Goal: Transaction & Acquisition: Purchase product/service

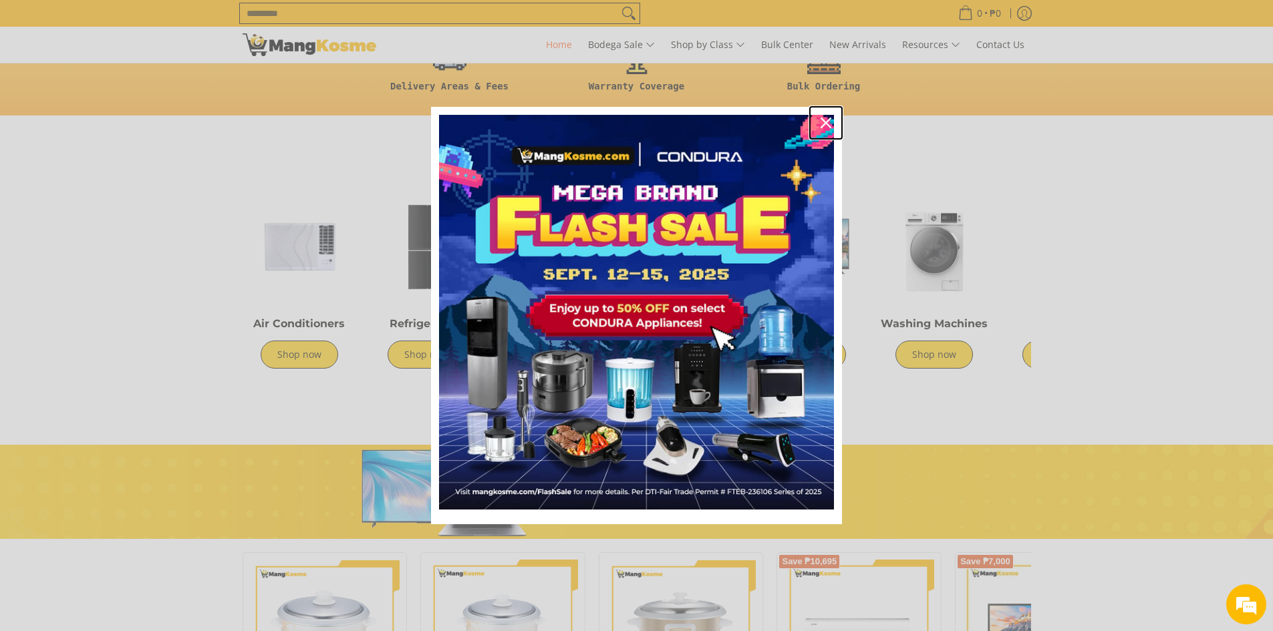
click at [826, 125] on icon "close icon" at bounding box center [825, 123] width 11 height 11
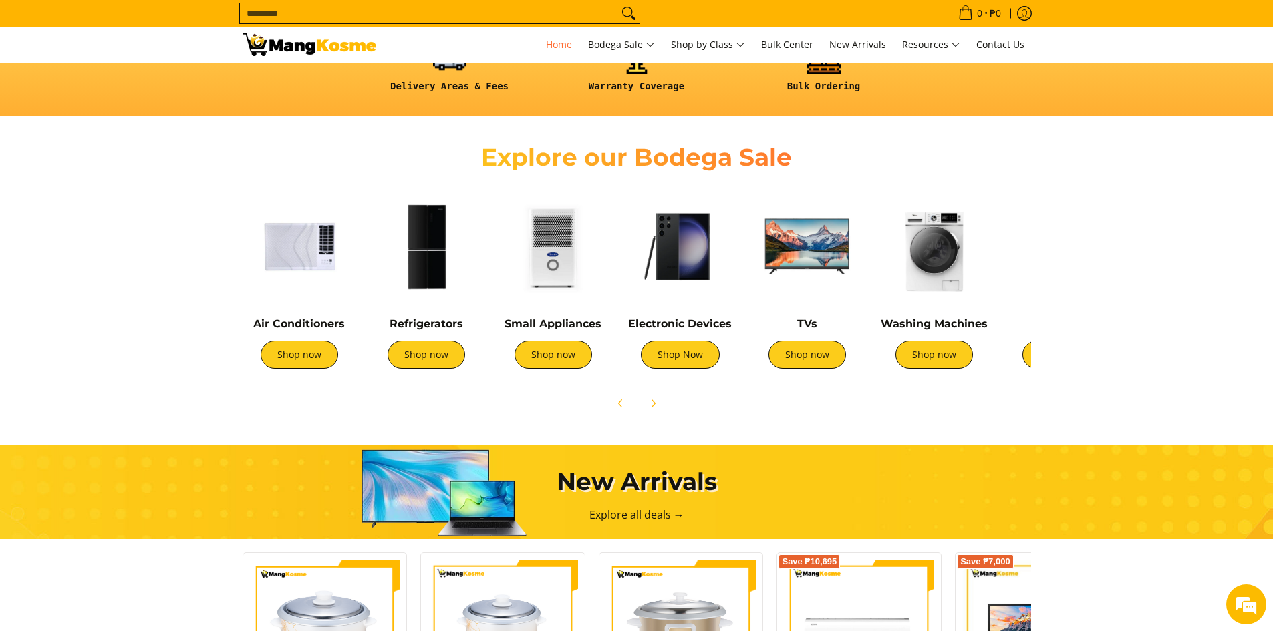
scroll to position [0, 1593]
click at [780, 359] on link "Shop now" at bounding box center [806, 355] width 77 height 28
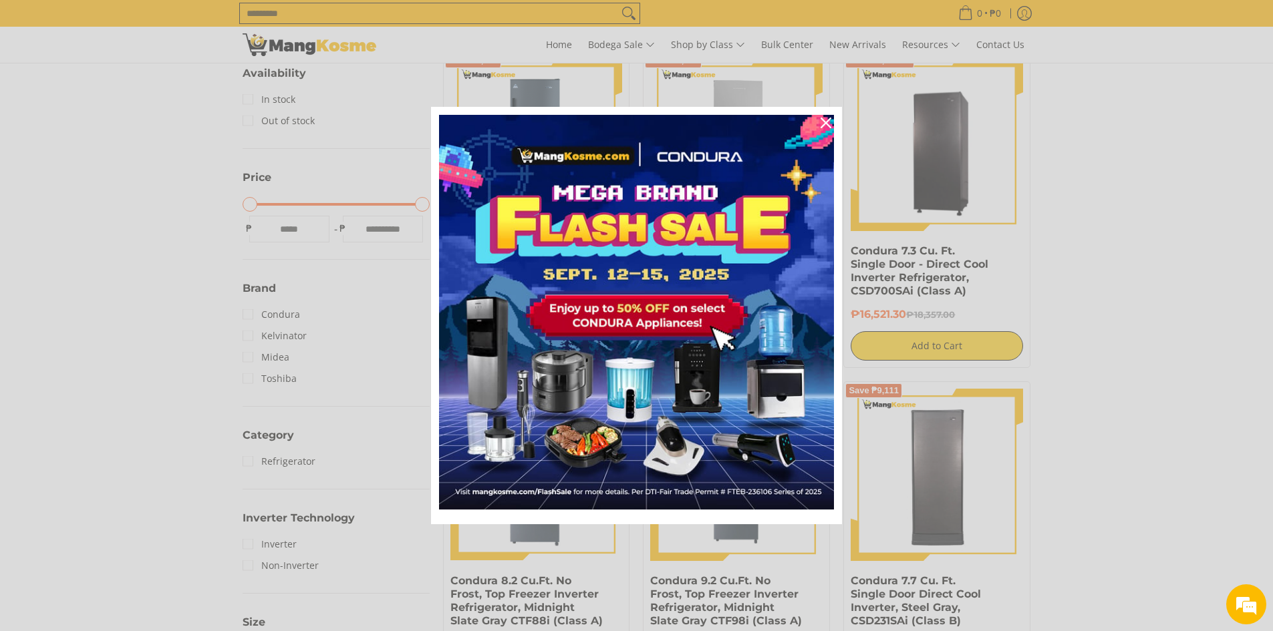
scroll to position [273, 0]
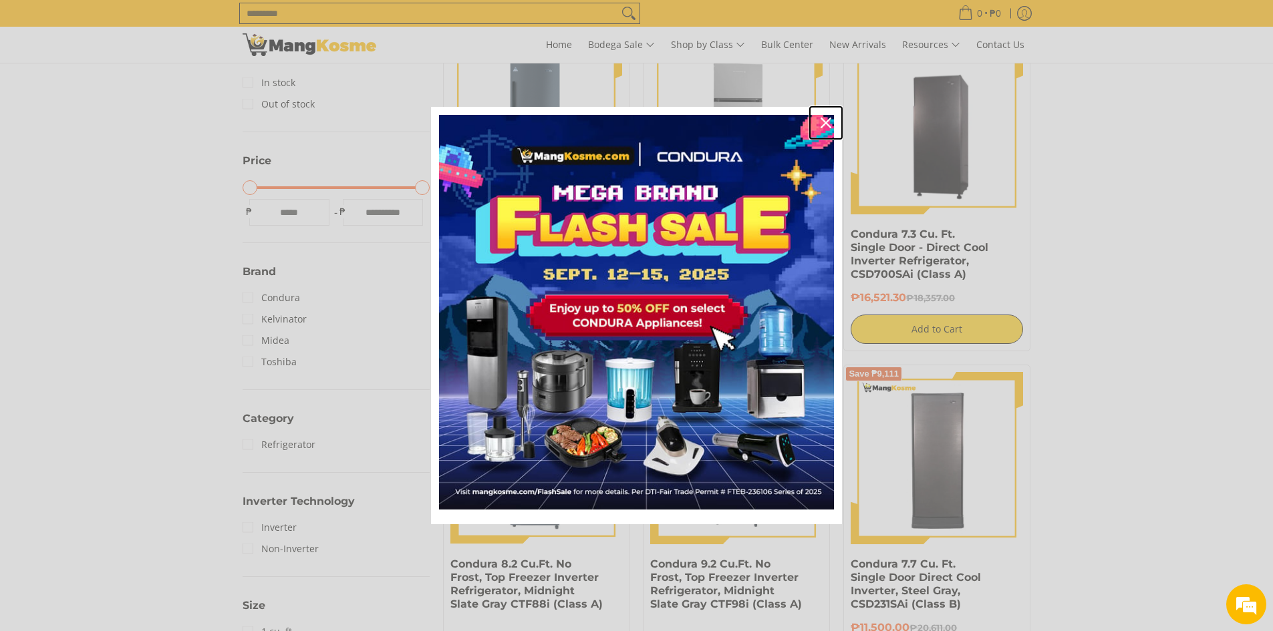
click at [828, 122] on icon "close icon" at bounding box center [825, 123] width 11 height 11
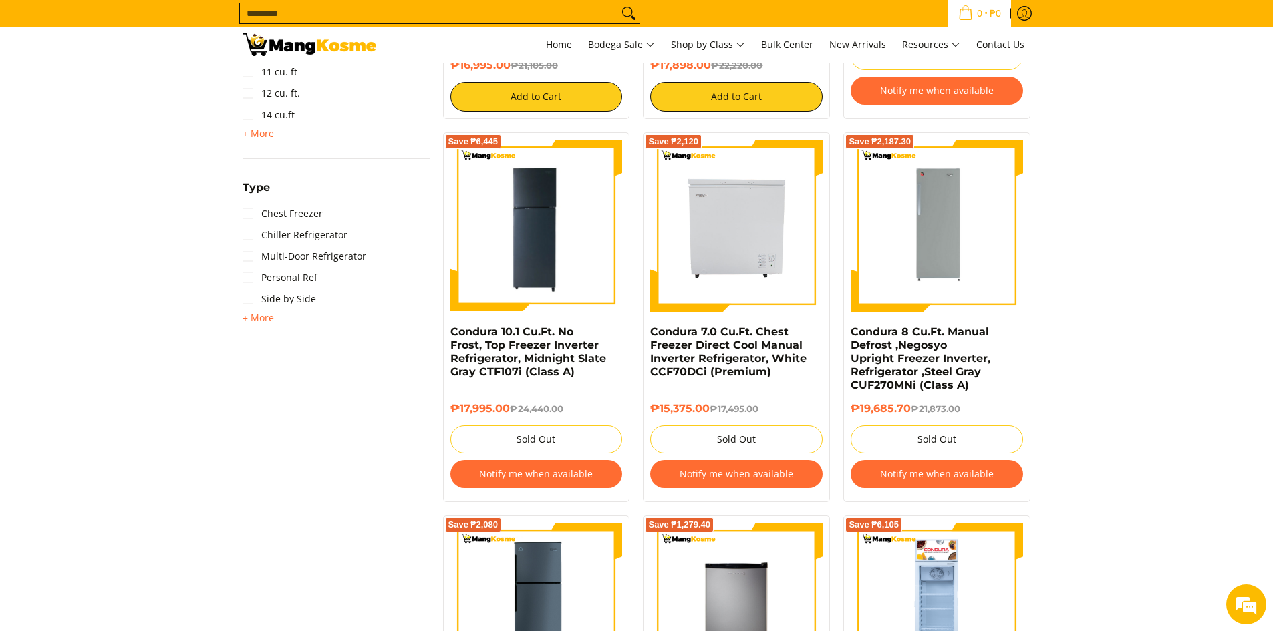
scroll to position [0, 0]
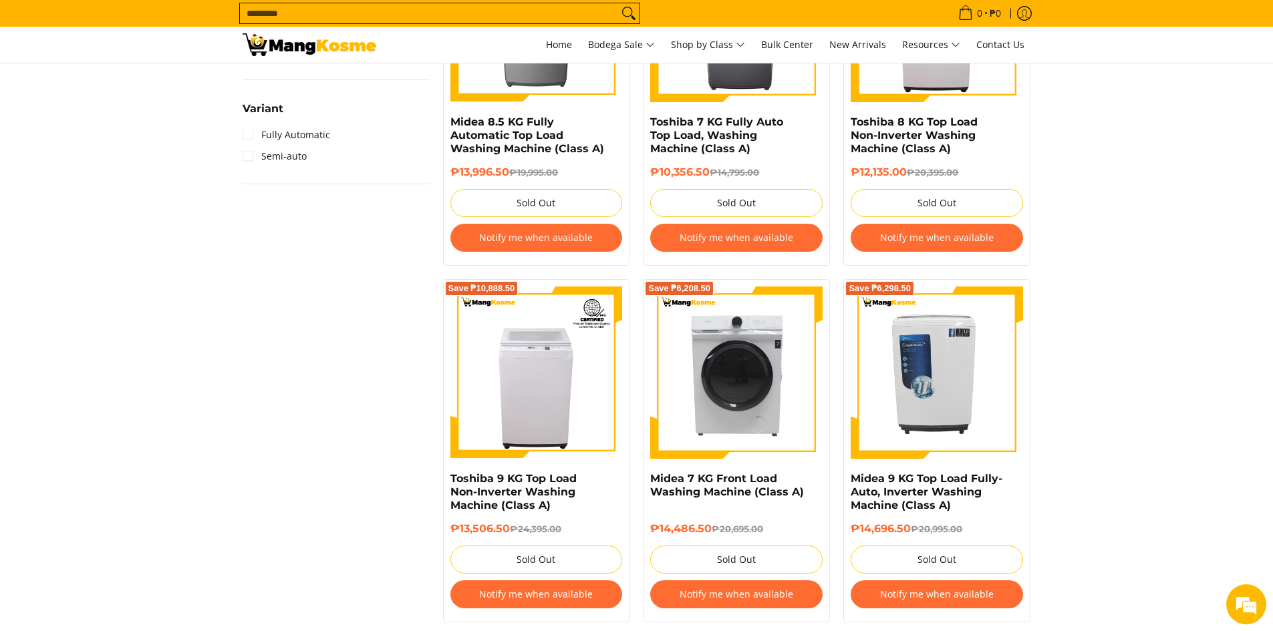
scroll to position [1069, 0]
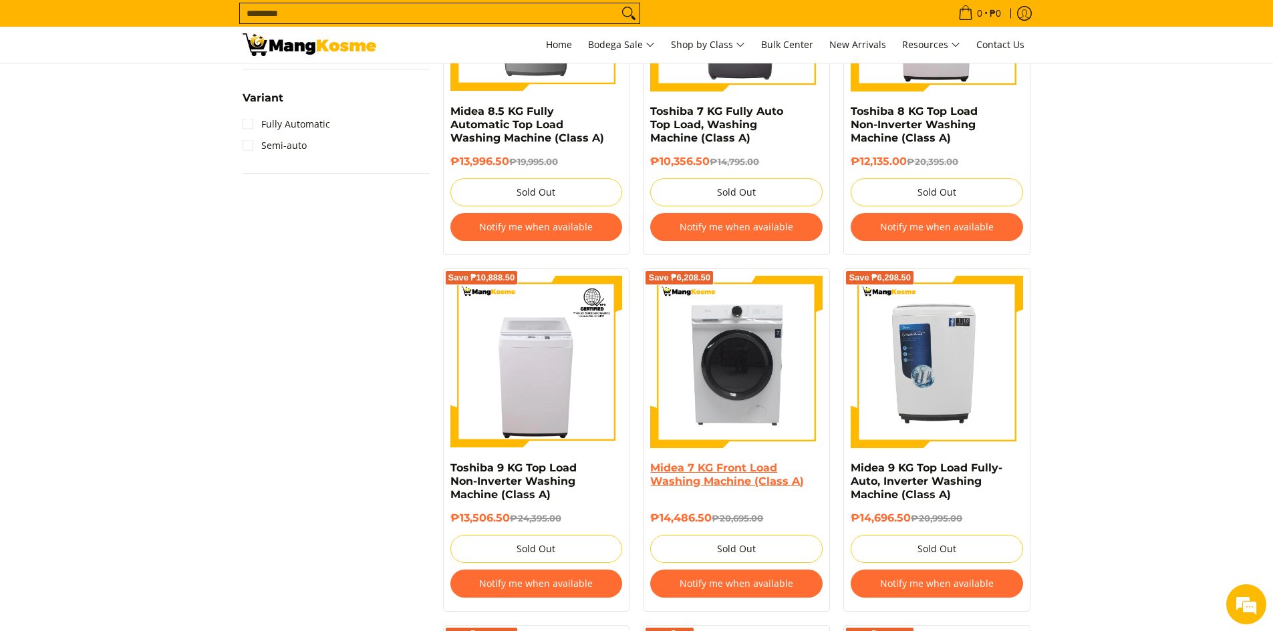
click at [752, 472] on link "Midea 7 KG Front Load Washing Machine (Class A)" at bounding box center [727, 475] width 154 height 26
click at [1153, 316] on section "**********" at bounding box center [636, 636] width 1273 height 2932
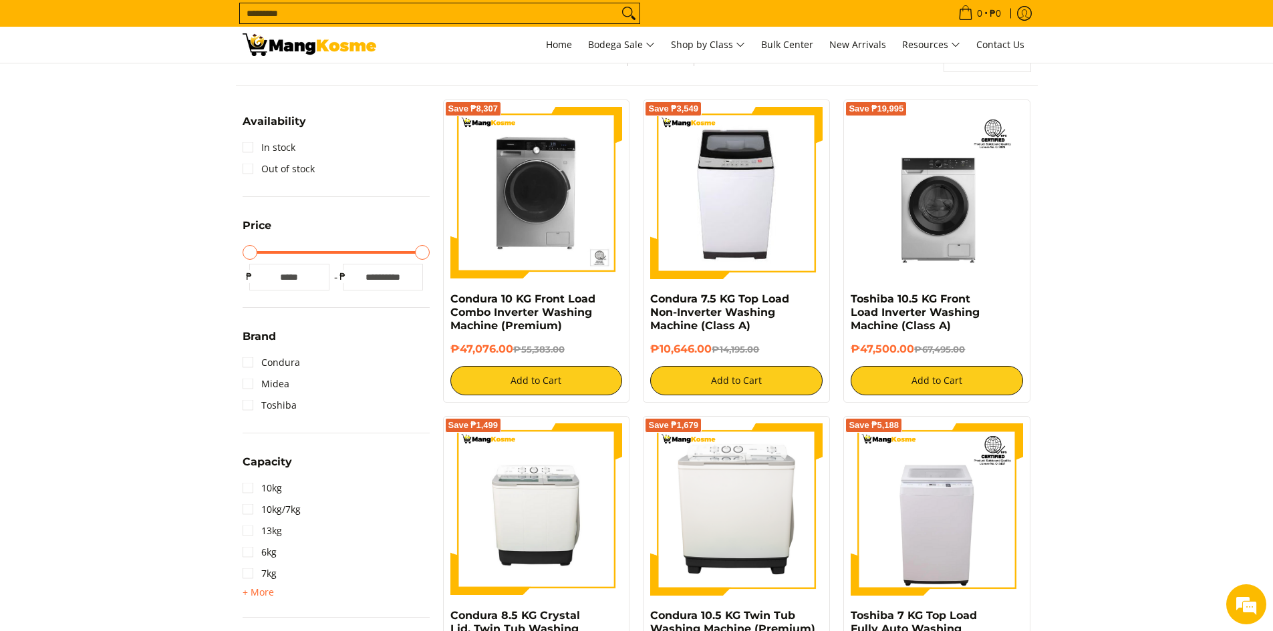
scroll to position [51, 0]
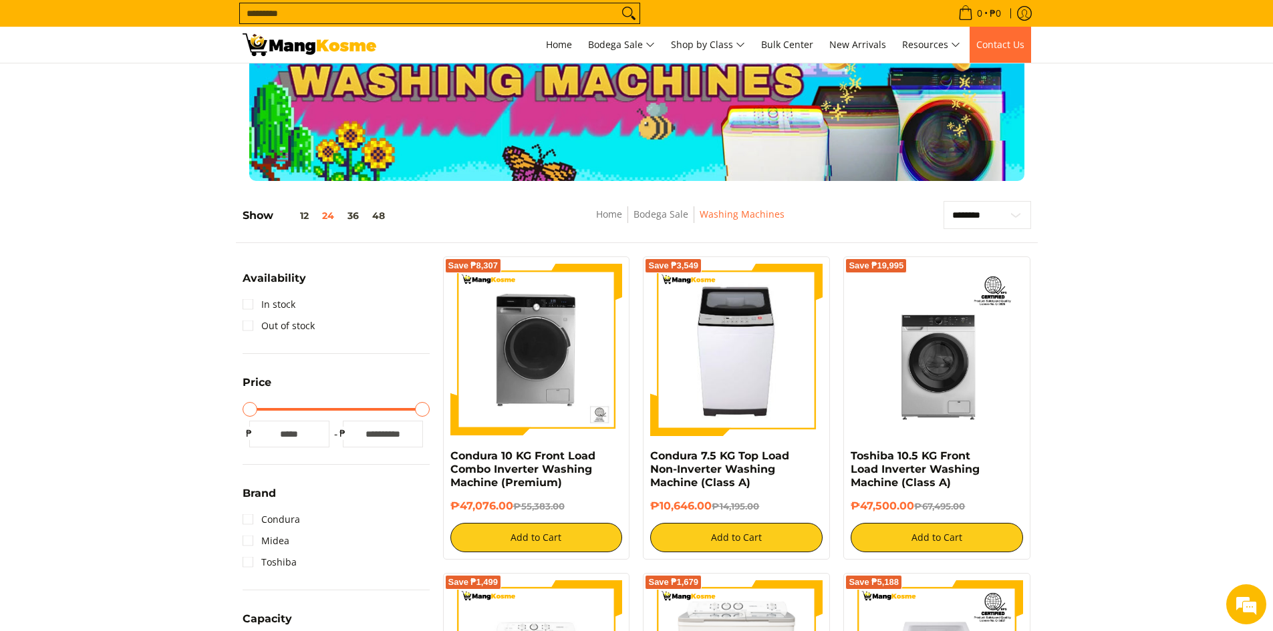
click at [990, 51] on link "Contact Us" at bounding box center [999, 45] width 61 height 36
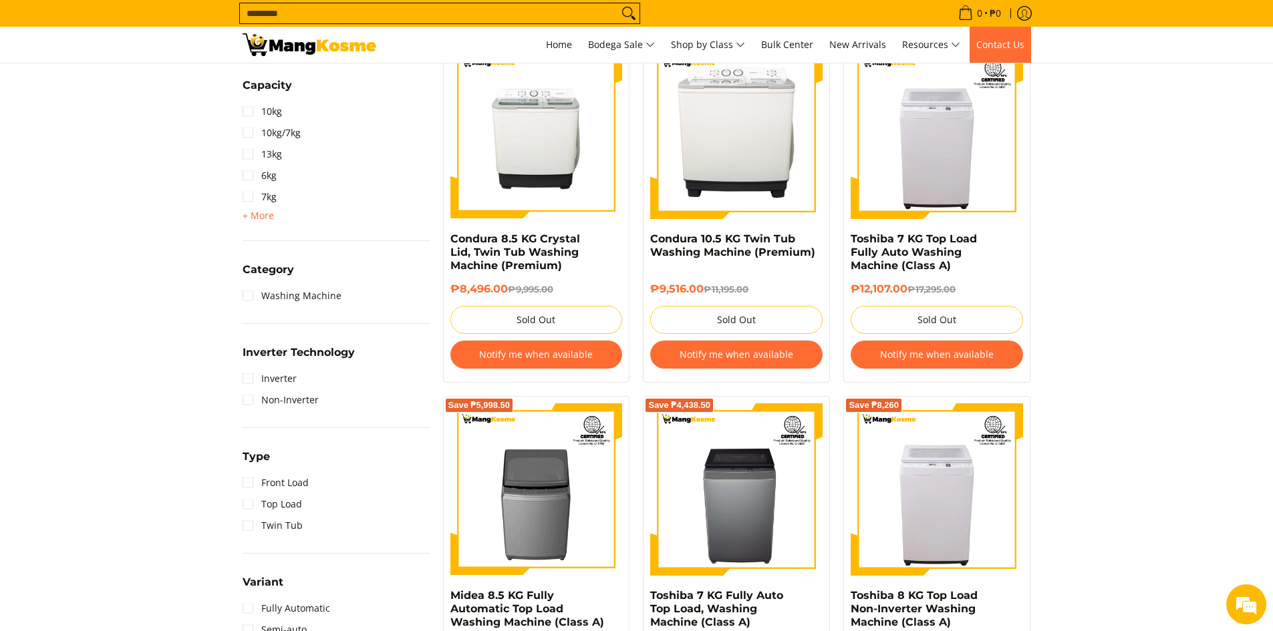
scroll to position [585, 0]
click at [253, 482] on link "Front Load" at bounding box center [275, 482] width 66 height 21
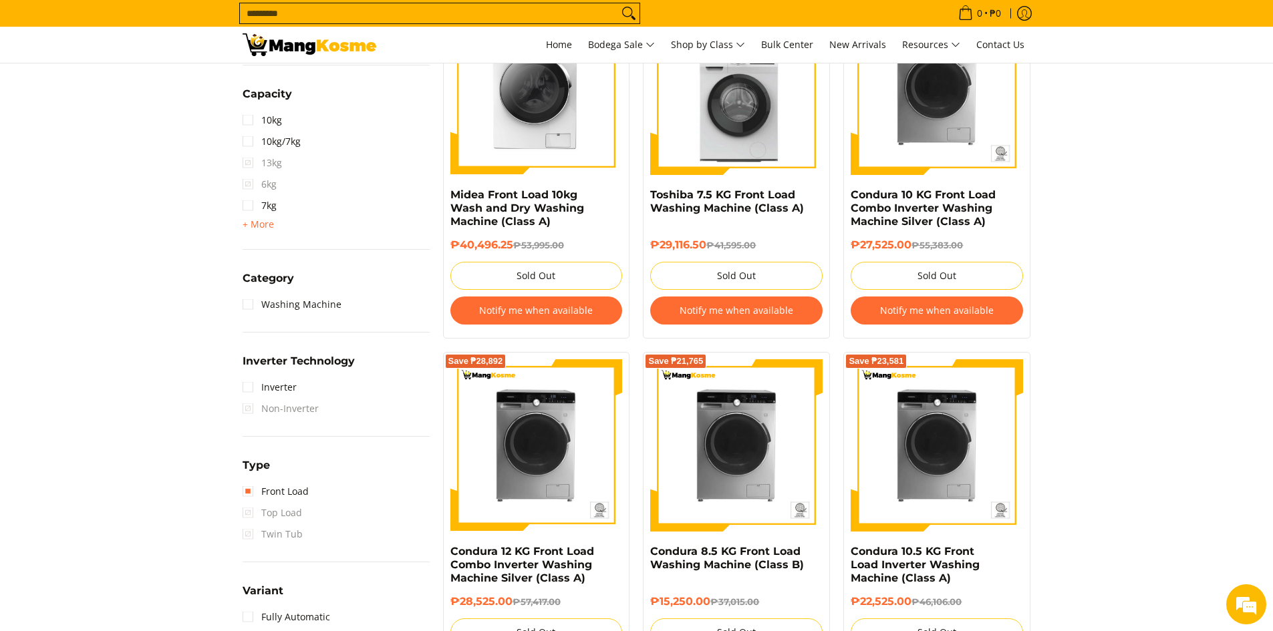
scroll to position [656, 0]
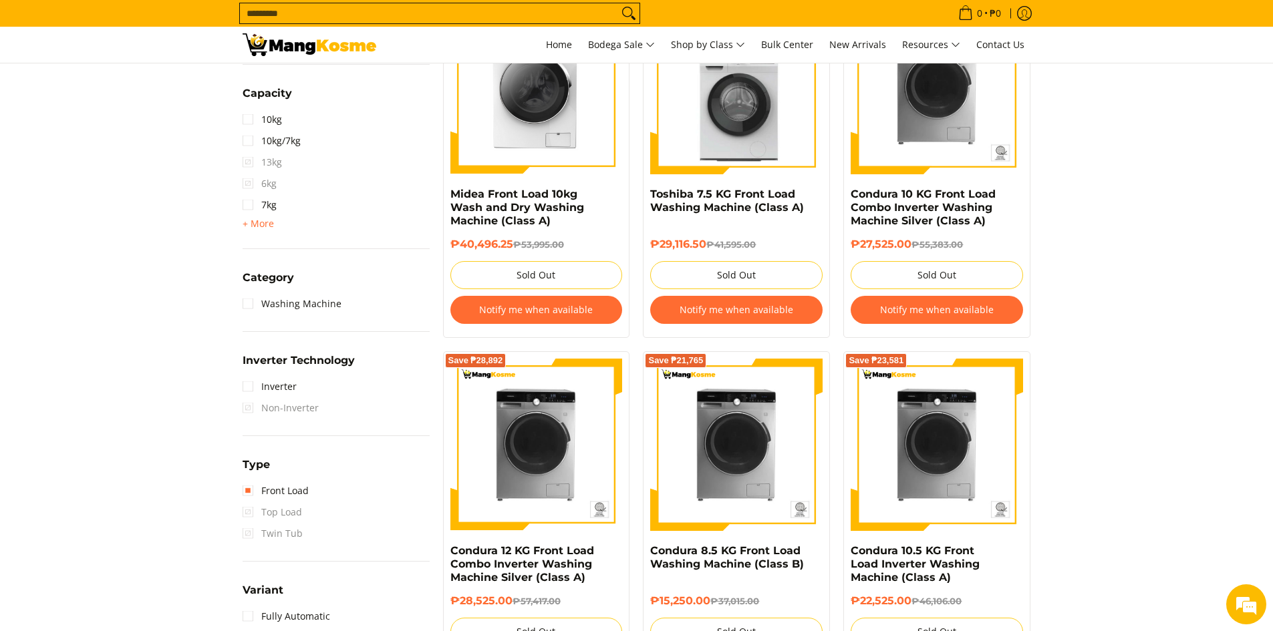
click at [248, 514] on span "Top Load" at bounding box center [271, 512] width 59 height 21
click at [267, 494] on link "Front Load" at bounding box center [275, 490] width 66 height 21
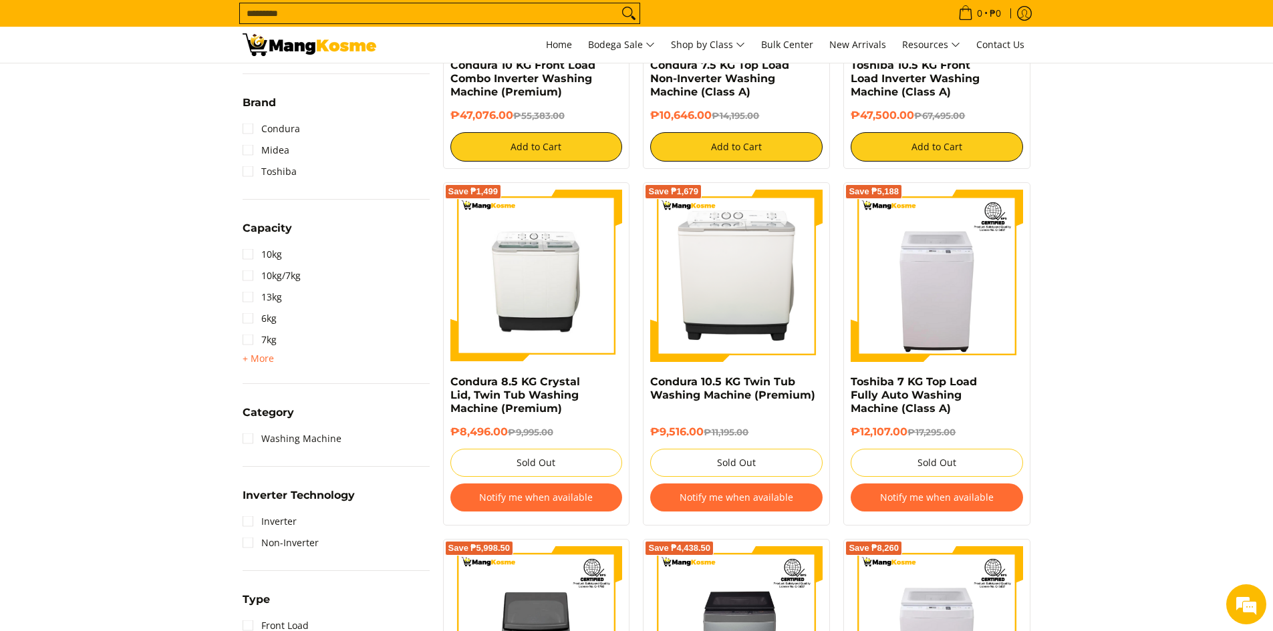
scroll to position [528, 0]
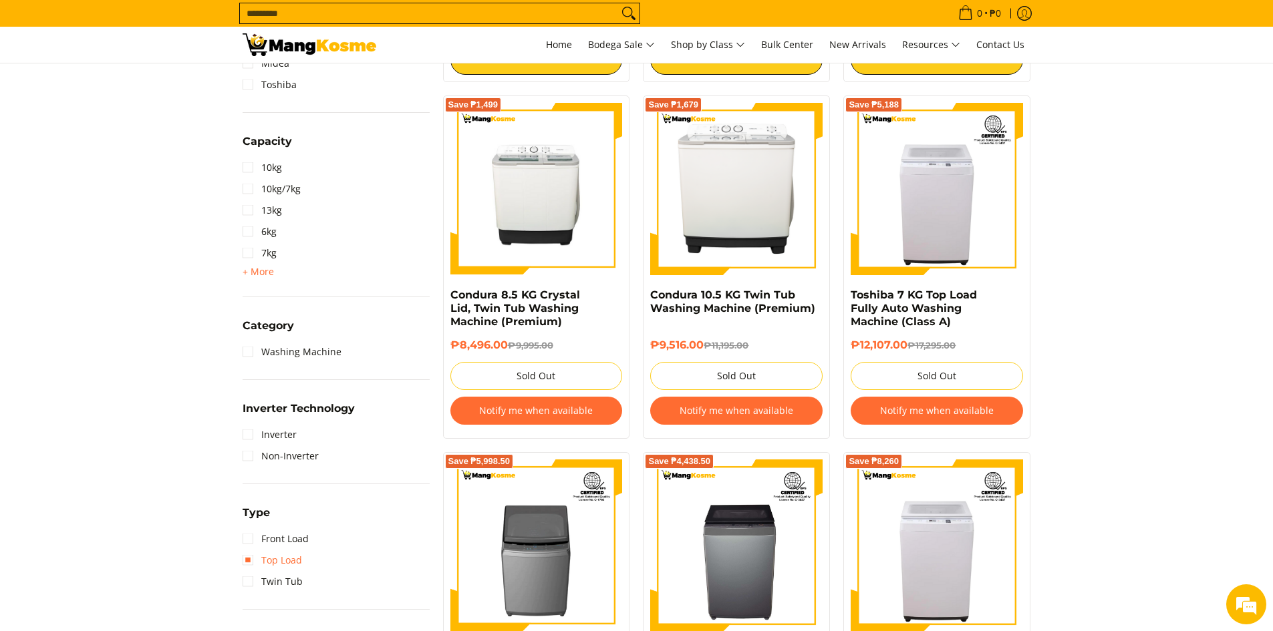
click at [259, 557] on link "Top Load" at bounding box center [271, 560] width 59 height 21
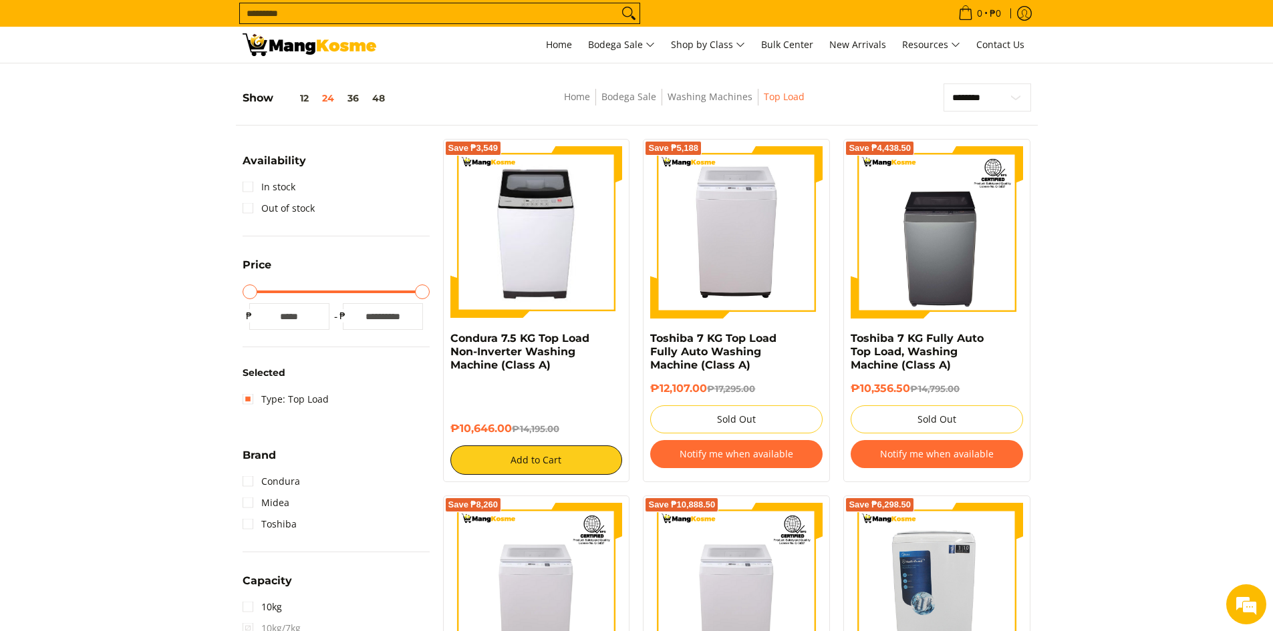
scroll to position [200, 0]
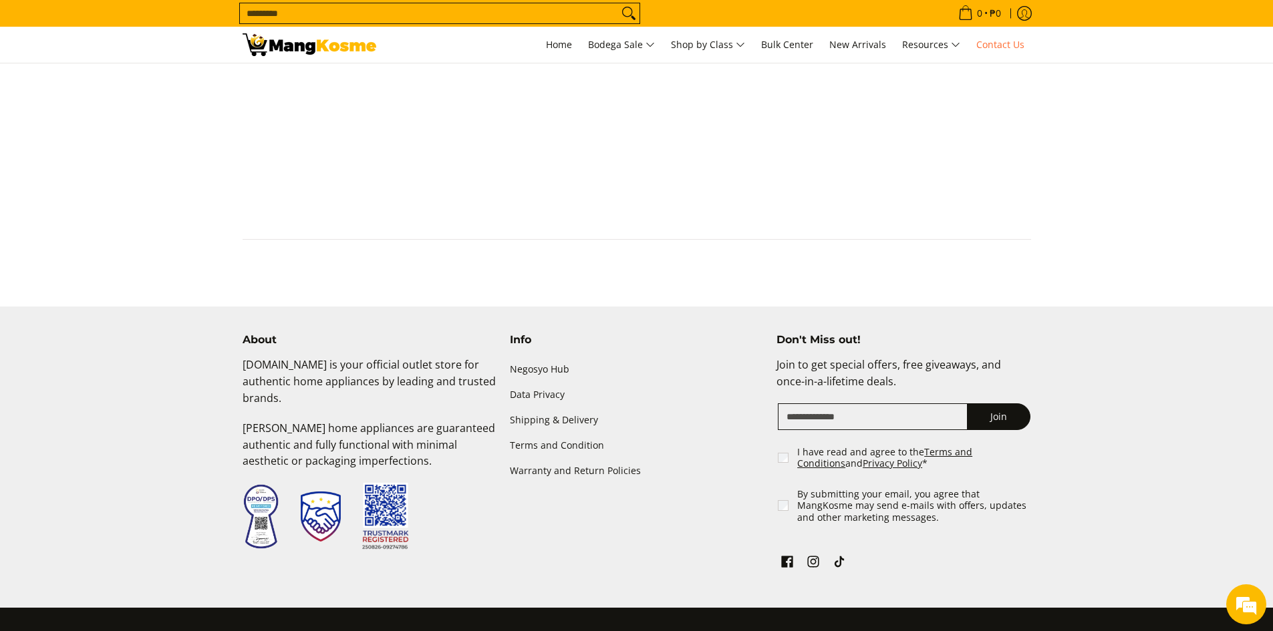
scroll to position [802, 0]
